Goal: Transaction & Acquisition: Purchase product/service

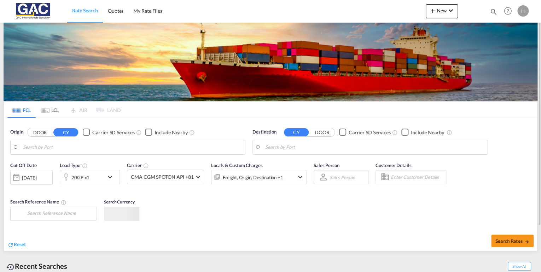
type input "[GEOGRAPHIC_DATA], DEBRV"
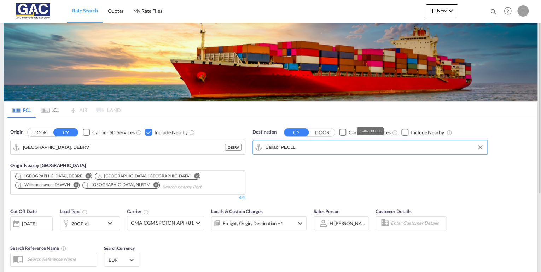
click at [297, 145] on input "Callao, PECLL" at bounding box center [374, 147] width 219 height 11
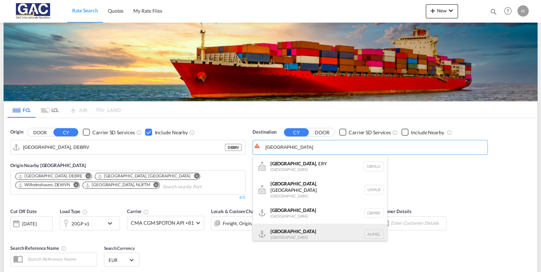
click at [295, 229] on div "[GEOGRAPHIC_DATA] [GEOGRAPHIC_DATA] AUMEL" at bounding box center [320, 234] width 134 height 21
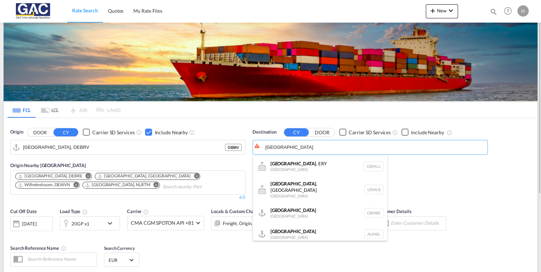
type input "[GEOGRAPHIC_DATA], [GEOGRAPHIC_DATA]"
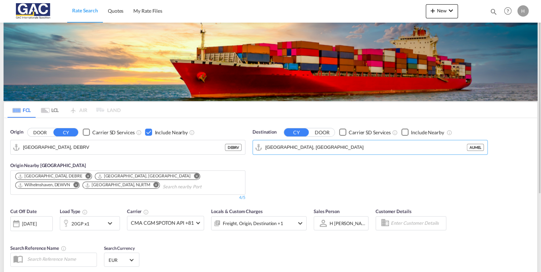
click at [403, 132] on div "Checkbox No Ink" at bounding box center [404, 132] width 7 height 7
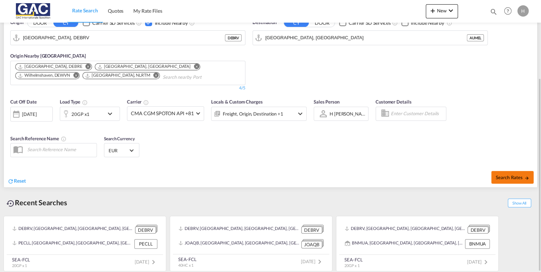
click at [509, 175] on span "Search Rates" at bounding box center [512, 178] width 34 height 6
type input "DEBRV to AUMEL / [DATE]"
